Goal: Task Accomplishment & Management: Manage account settings

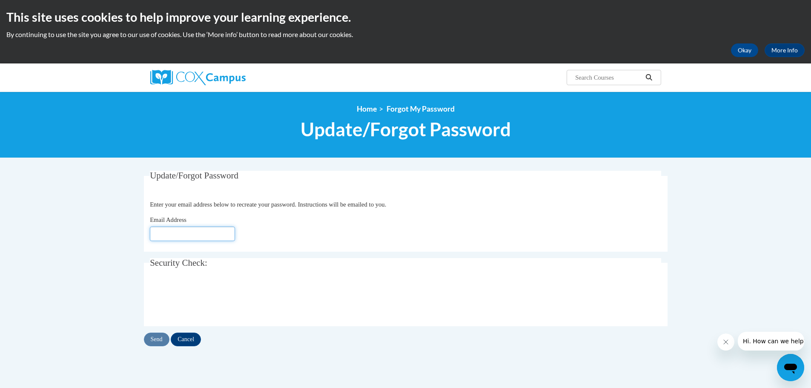
click at [165, 232] on input "Email Address" at bounding box center [192, 234] width 85 height 14
type input "[EMAIL_ADDRESS][DOMAIN_NAME]"
click at [155, 344] on input "Send" at bounding box center [157, 340] width 26 height 14
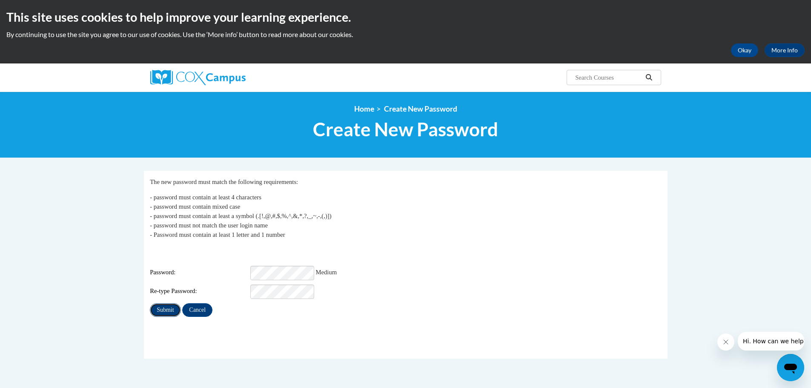
click at [170, 304] on input "Submit" at bounding box center [165, 310] width 31 height 14
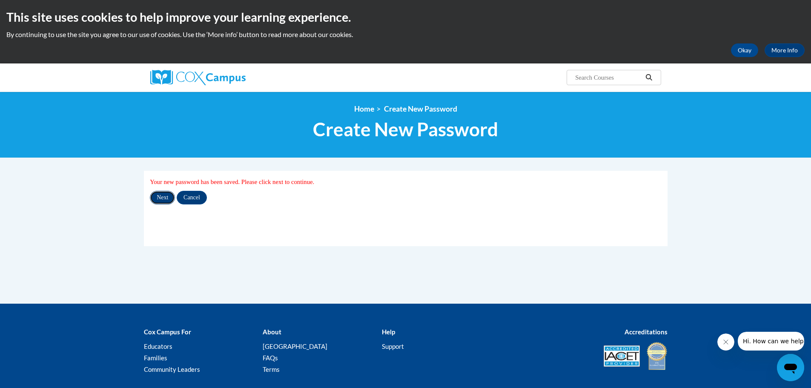
click at [163, 197] on input "Next" at bounding box center [162, 198] width 25 height 14
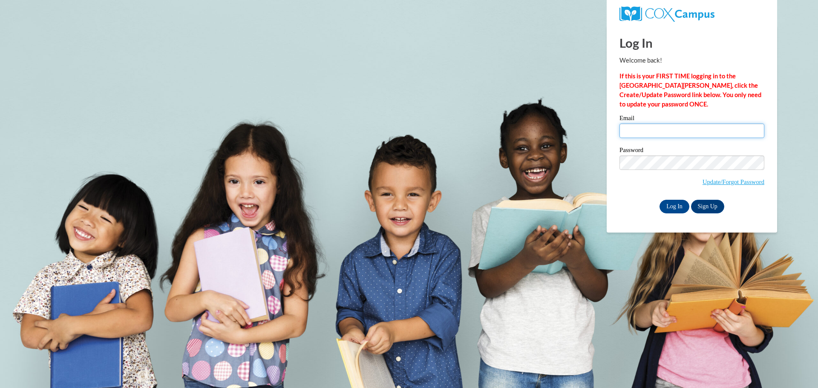
click at [666, 131] on input "Email" at bounding box center [691, 131] width 145 height 14
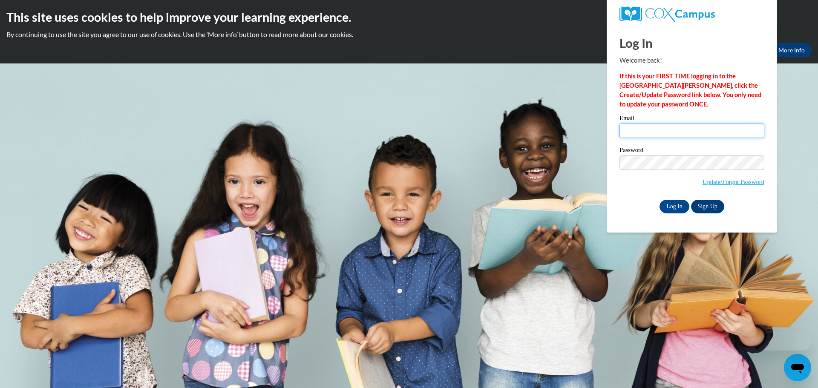
type input "[EMAIL_ADDRESS][PERSON_NAME][DOMAIN_NAME]"
click at [674, 204] on input "Log In" at bounding box center [674, 207] width 30 height 14
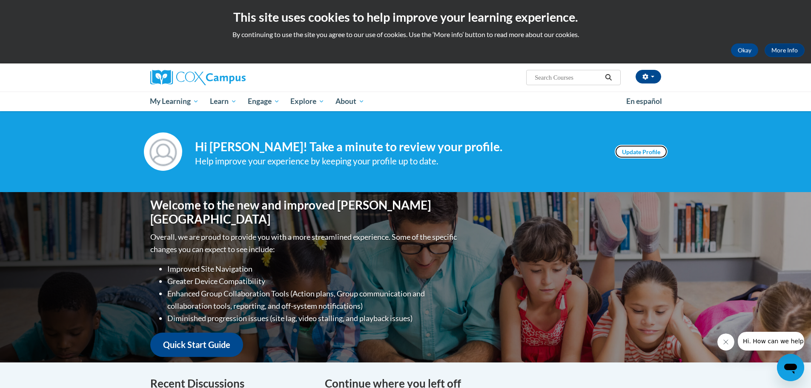
click at [636, 152] on link "Update Profile" at bounding box center [641, 152] width 53 height 14
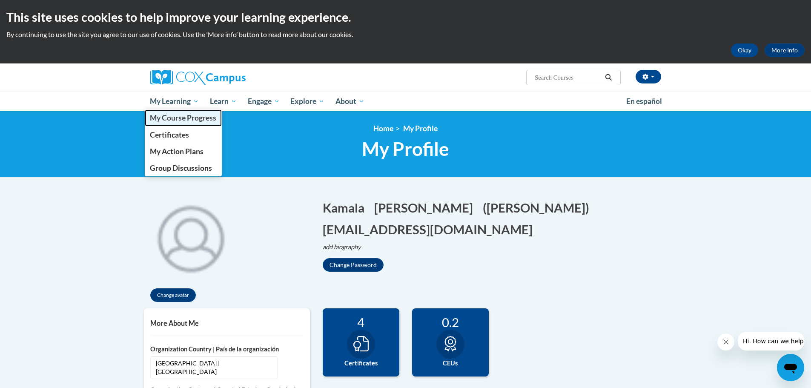
click at [175, 119] on span "My Course Progress" at bounding box center [183, 117] width 66 height 9
